Goal: Information Seeking & Learning: Learn about a topic

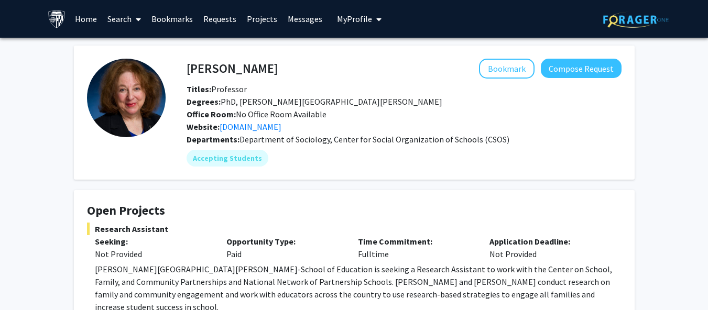
click at [93, 18] on link "Home" at bounding box center [86, 19] width 32 height 37
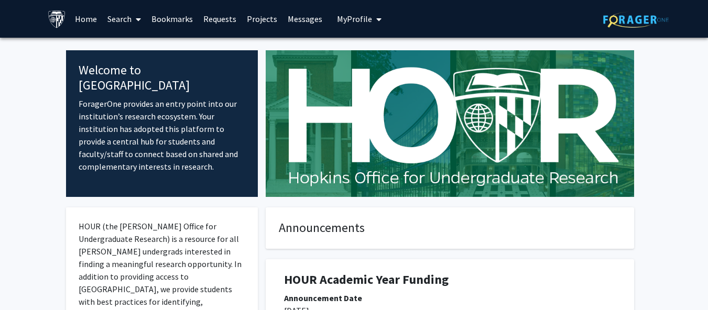
click at [372, 13] on span "My profile dropdown to access profile and logout" at bounding box center [376, 19] width 9 height 37
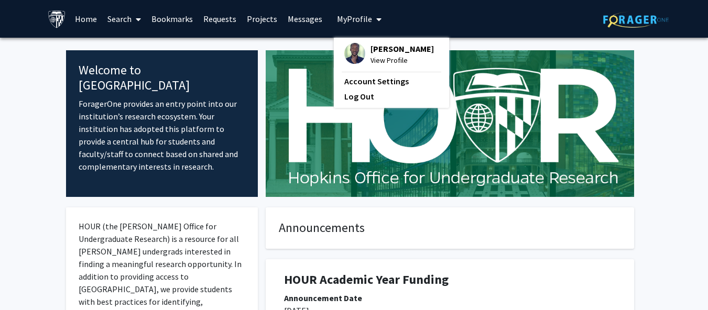
click at [132, 27] on span at bounding box center [136, 19] width 9 height 37
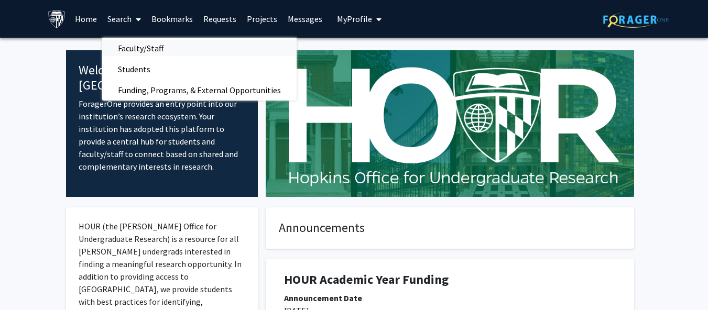
click at [139, 47] on span "Faculty/Staff" at bounding box center [140, 48] width 77 height 21
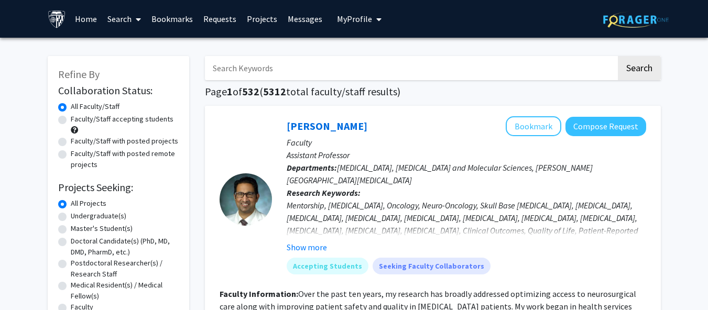
click at [132, 122] on label "Faculty/Staff accepting students" at bounding box center [122, 119] width 103 height 11
click at [78, 121] on input "Faculty/Staff accepting students" at bounding box center [74, 117] width 7 height 7
radio input "true"
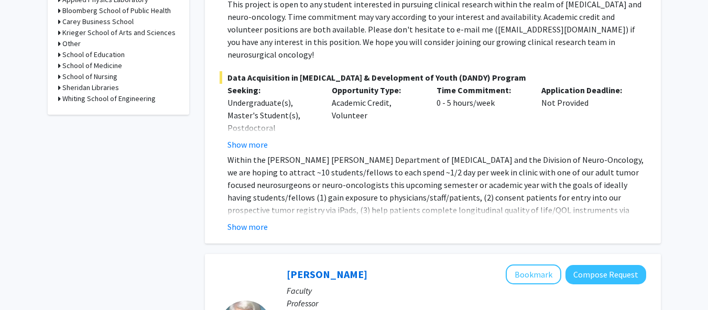
scroll to position [452, 0]
click at [242, 220] on button "Show more" at bounding box center [247, 226] width 40 height 13
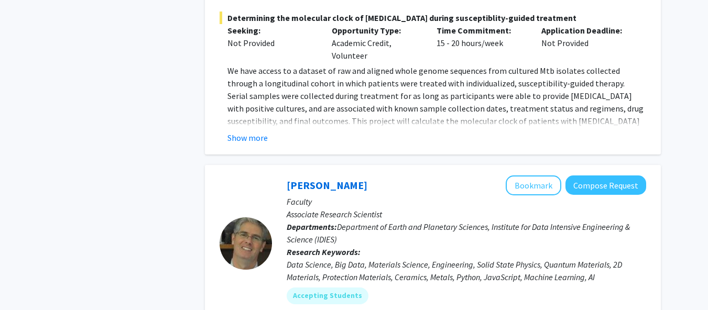
scroll to position [4256, 1]
